Goal: Information Seeking & Learning: Learn about a topic

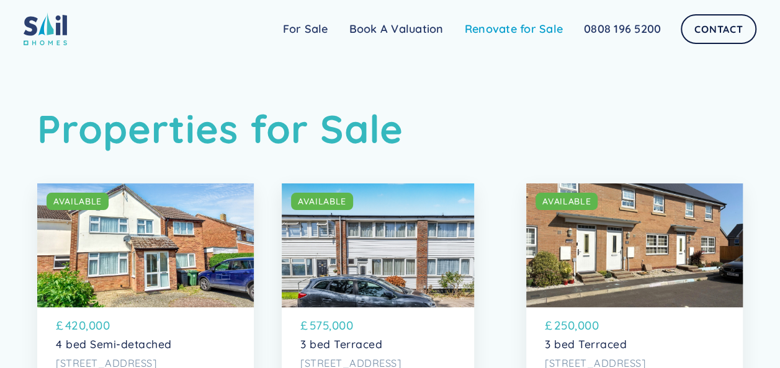
click at [517, 24] on link "Renovate for Sale" at bounding box center [513, 29] width 119 height 25
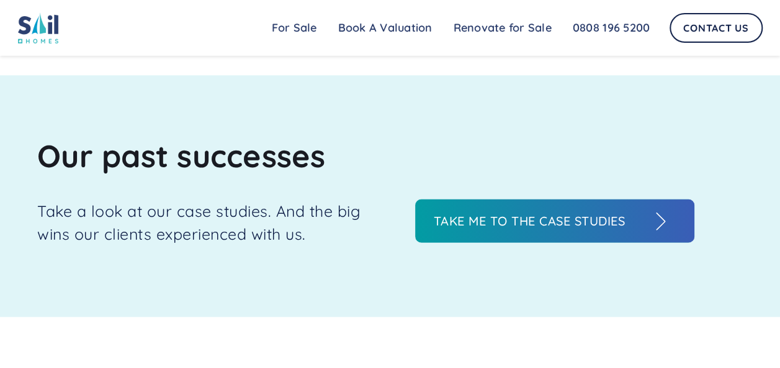
scroll to position [1241, 0]
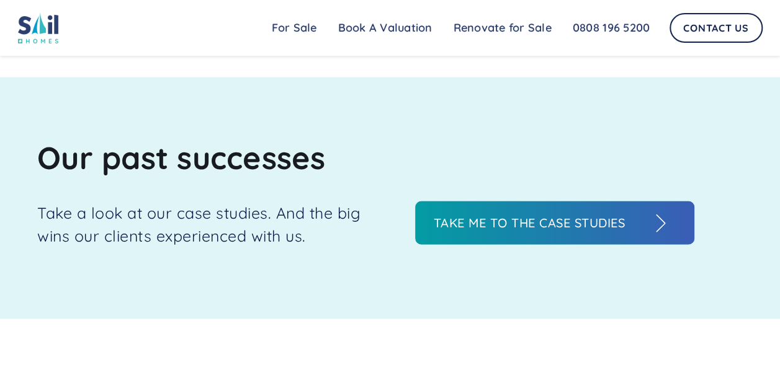
click at [504, 224] on h3 "Take me to the case studies" at bounding box center [542, 223] width 217 height 19
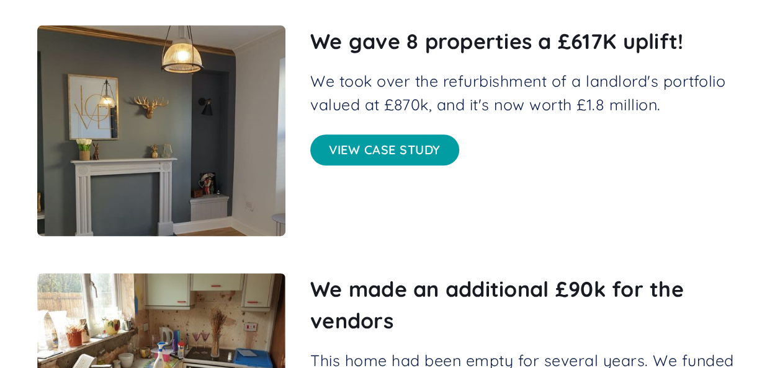
scroll to position [248, 0]
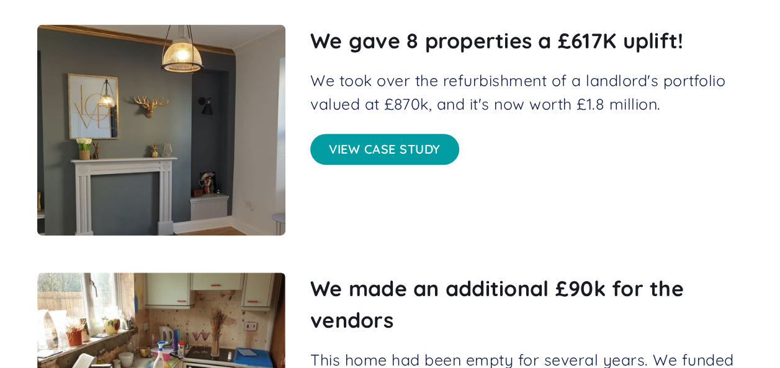
click at [348, 146] on link "View case study" at bounding box center [384, 149] width 149 height 31
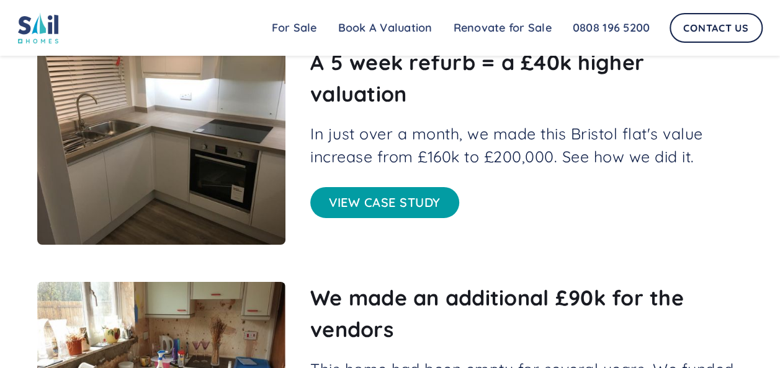
scroll to position [1985, 0]
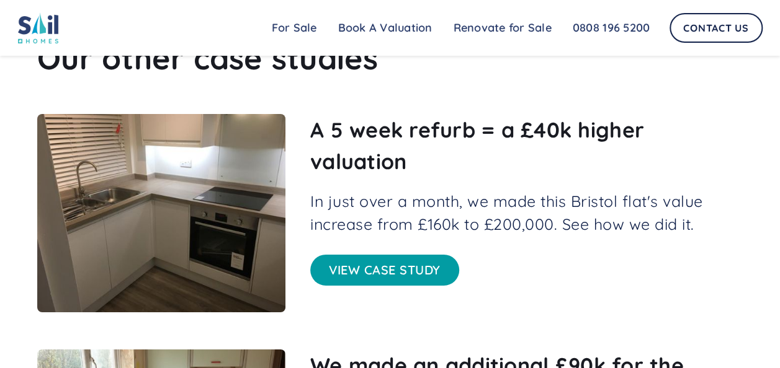
click at [359, 255] on link "View case study" at bounding box center [384, 270] width 149 height 31
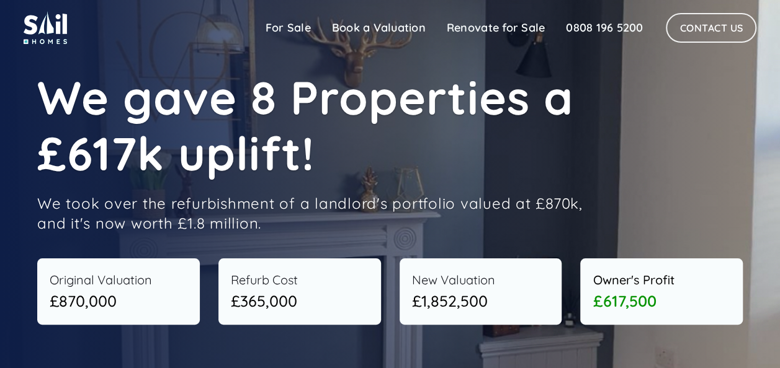
scroll to position [0, 0]
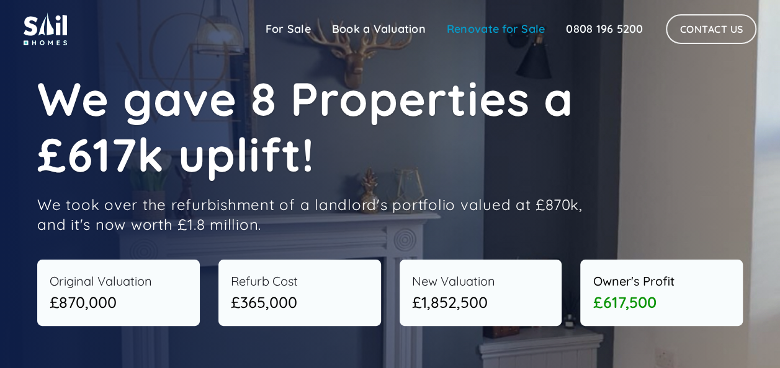
click at [504, 34] on link "Renovate for Sale" at bounding box center [495, 29] width 119 height 25
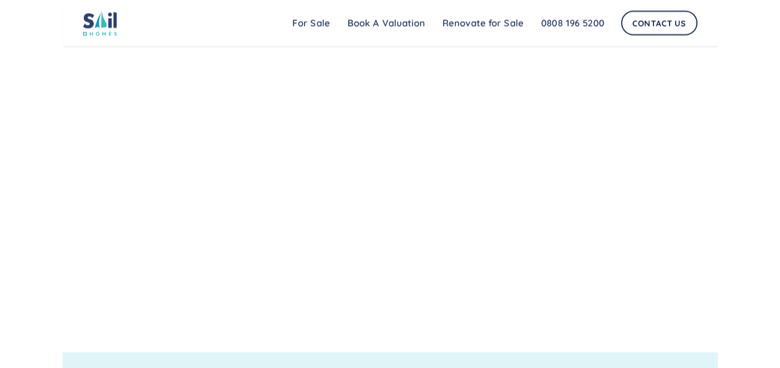
scroll to position [898, 0]
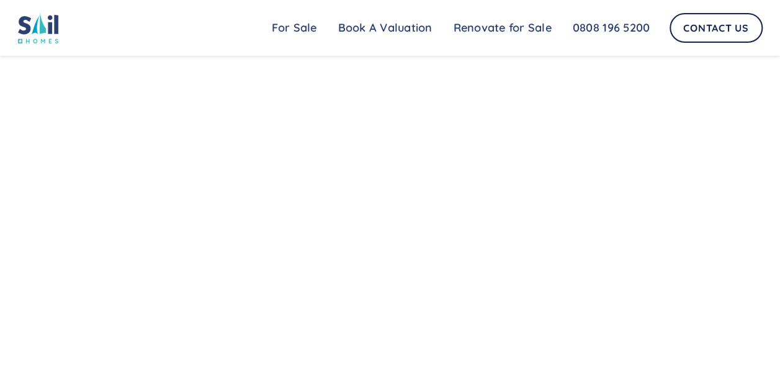
click at [43, 32] on img at bounding box center [38, 27] width 41 height 31
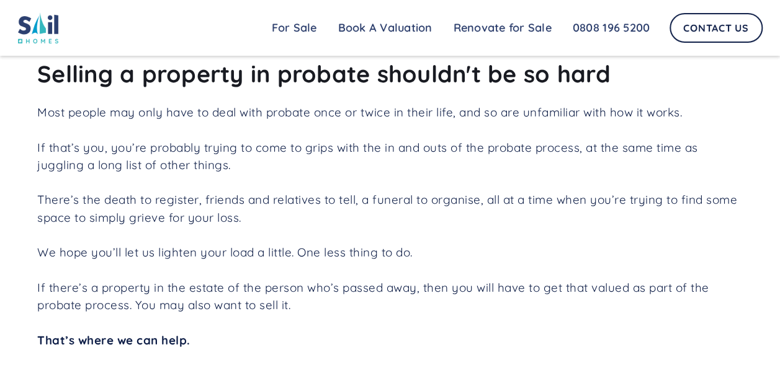
scroll to position [620, 0]
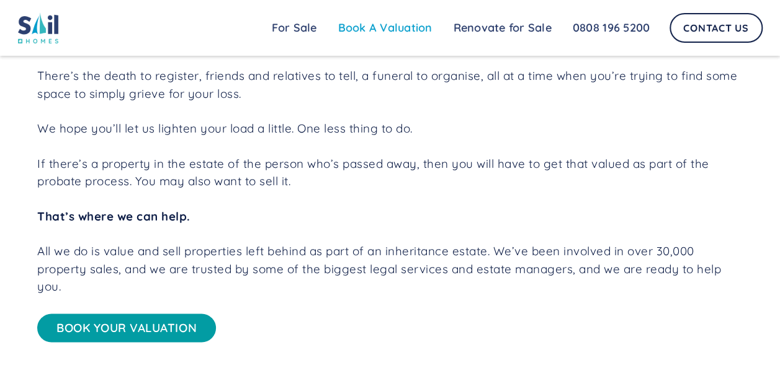
click at [387, 32] on link "Book A Valuation" at bounding box center [385, 28] width 115 height 25
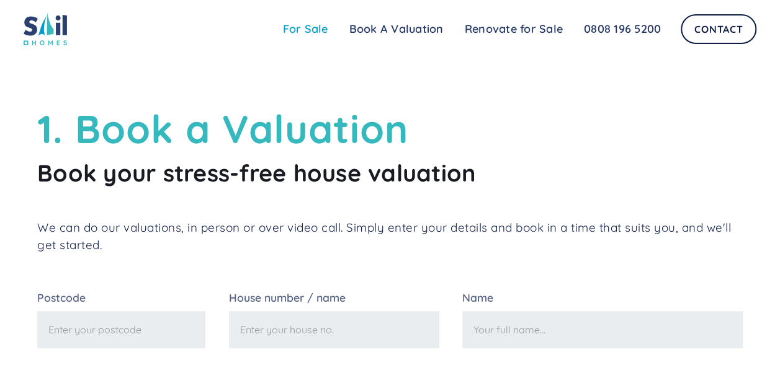
click at [326, 27] on link "For Sale" at bounding box center [305, 29] width 66 height 25
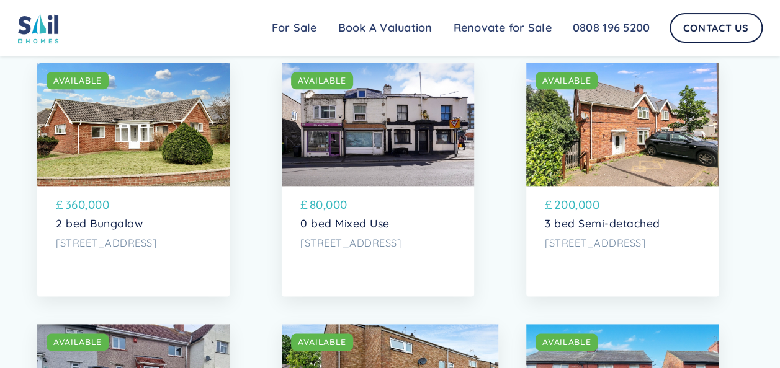
scroll to position [620, 0]
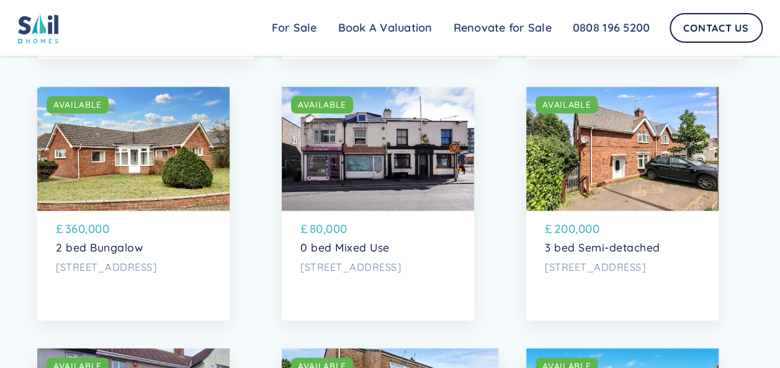
click at [127, 254] on p "2 bed Bungalow" at bounding box center [133, 247] width 155 height 13
click at [336, 254] on p "0 bed Mixed Use" at bounding box center [377, 247] width 155 height 13
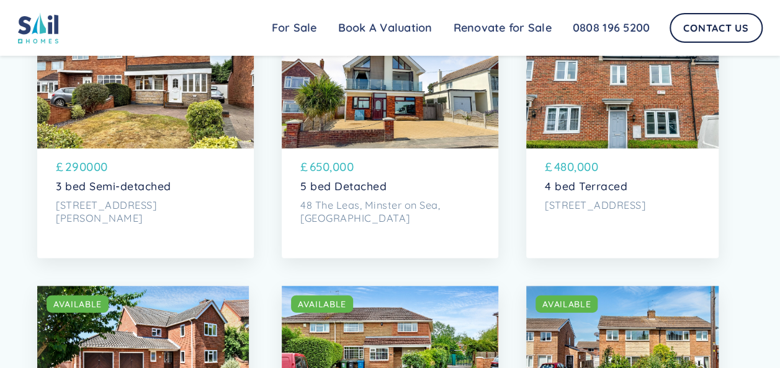
scroll to position [1179, 0]
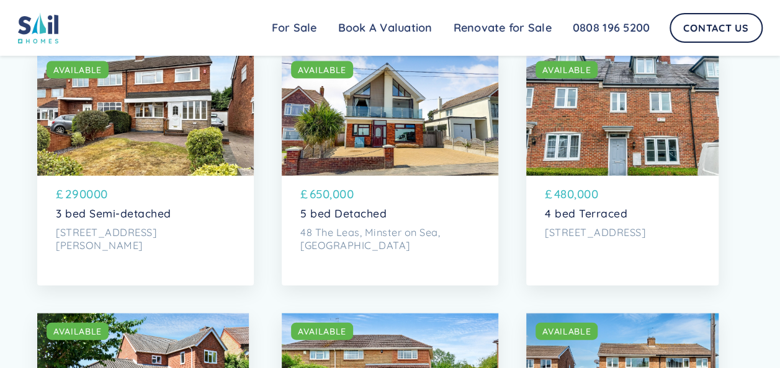
click at [592, 145] on div "SOLD AVAILABLE" at bounding box center [622, 114] width 192 height 124
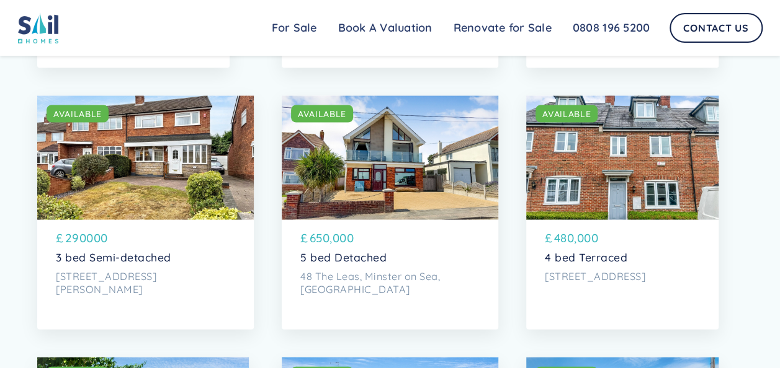
scroll to position [1116, 0]
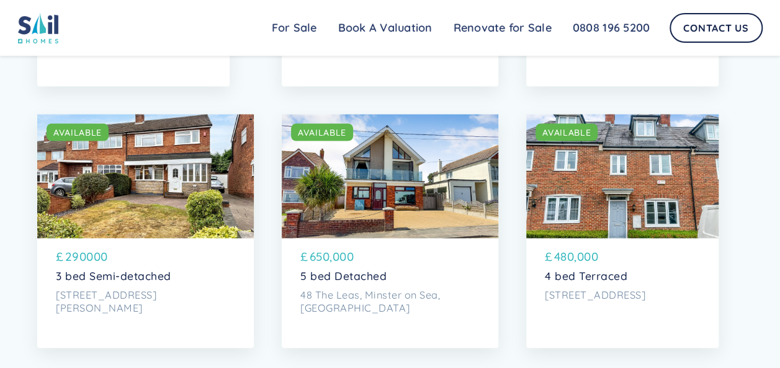
click at [340, 282] on p "5 bed Detached" at bounding box center [389, 275] width 179 height 13
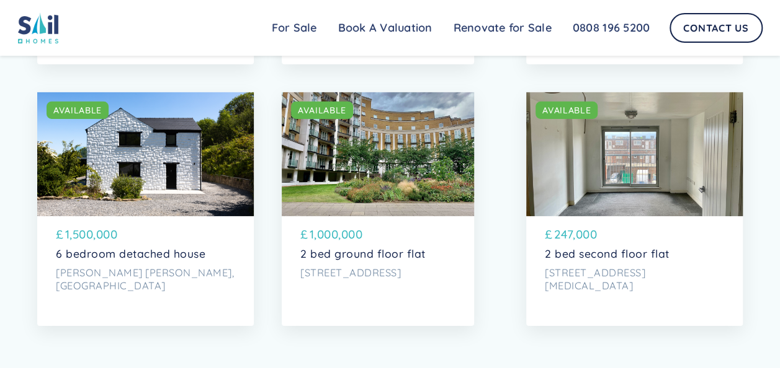
scroll to position [4342, 0]
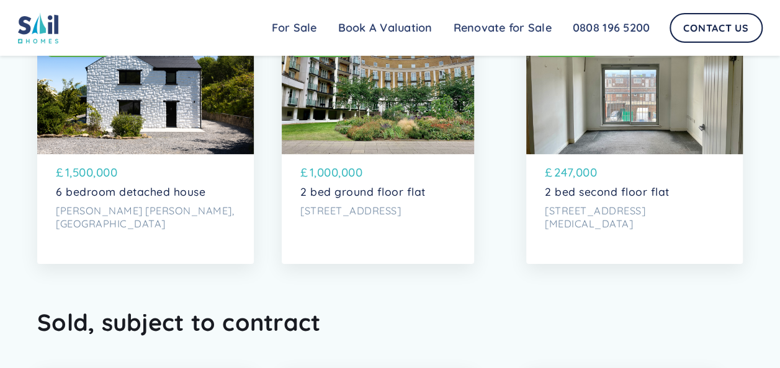
click at [370, 198] on p "2 bed ground floor flat" at bounding box center [377, 191] width 155 height 13
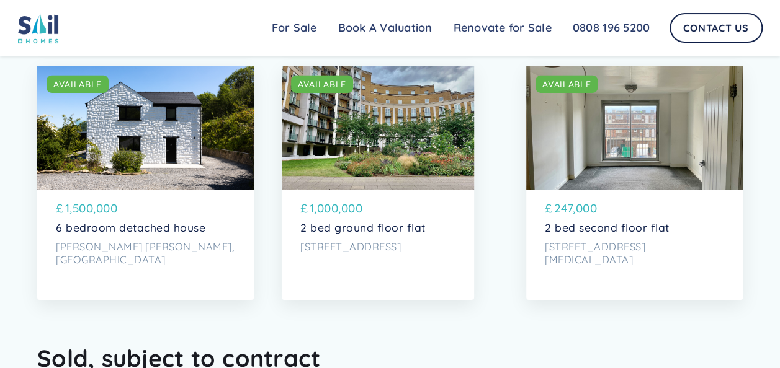
scroll to position [4280, 0]
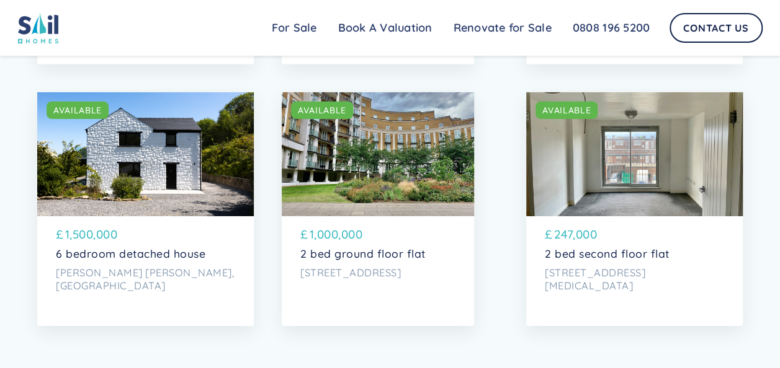
click at [641, 216] on div "SOLD AVAILABLE" at bounding box center [634, 154] width 216 height 124
click at [120, 216] on div "SOLD AVAILABLE" at bounding box center [145, 154] width 216 height 124
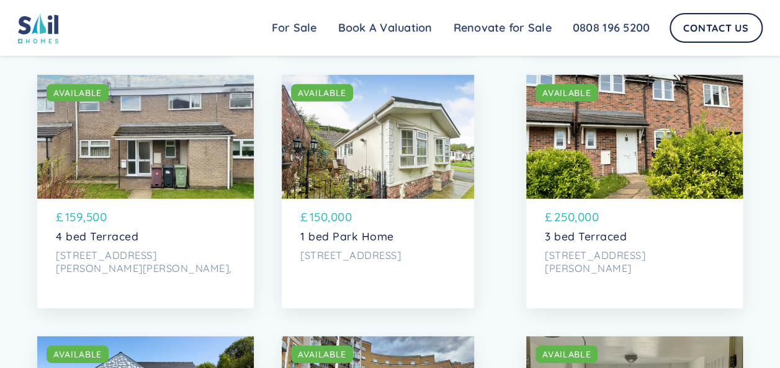
scroll to position [4032, 0]
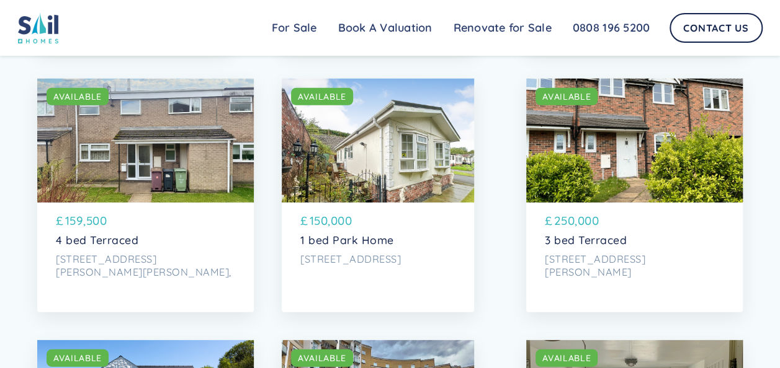
click at [589, 230] on p "250,000" at bounding box center [576, 220] width 45 height 17
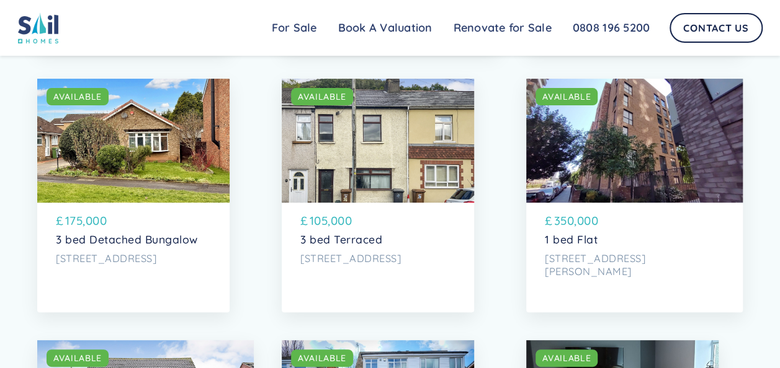
scroll to position [2481, 0]
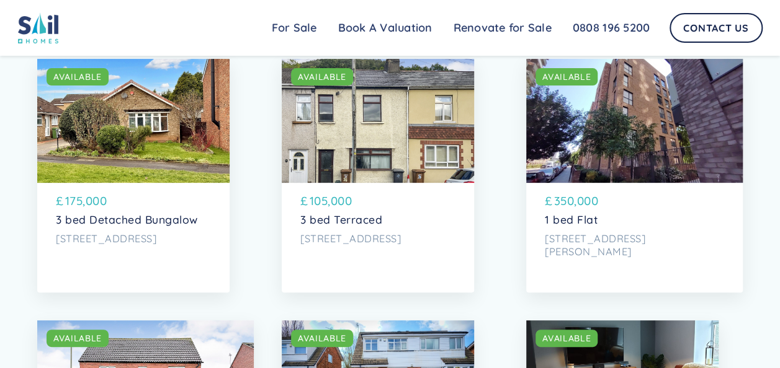
click at [343, 214] on div "£ 105,000" at bounding box center [377, 203] width 155 height 22
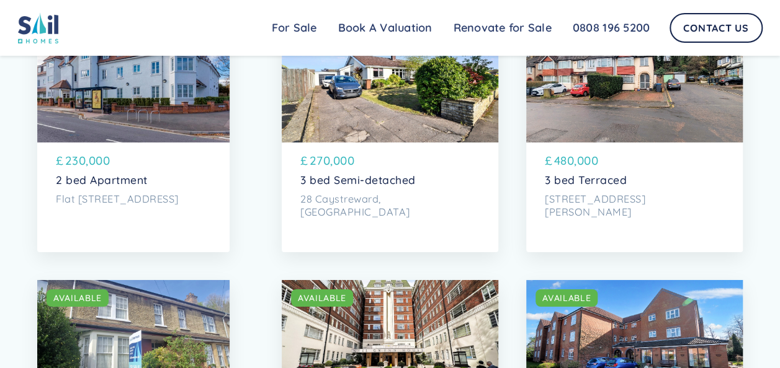
scroll to position [1985, 0]
